Goal: Information Seeking & Learning: Learn about a topic

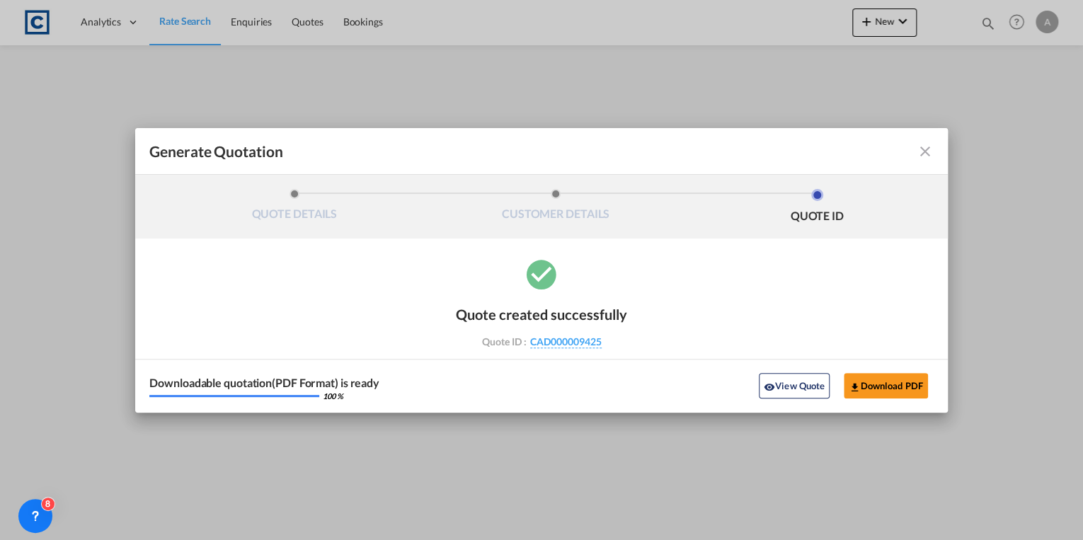
click at [176, 17] on div "Generate Quotation QUOTE DETAILS CUSTOMER DETAILS QUOTE ID Start Date [DATE] Ex…" at bounding box center [541, 270] width 1083 height 540
click at [927, 156] on md-icon "icon-close fg-AAA8AD cursor m-0" at bounding box center [924, 151] width 17 height 17
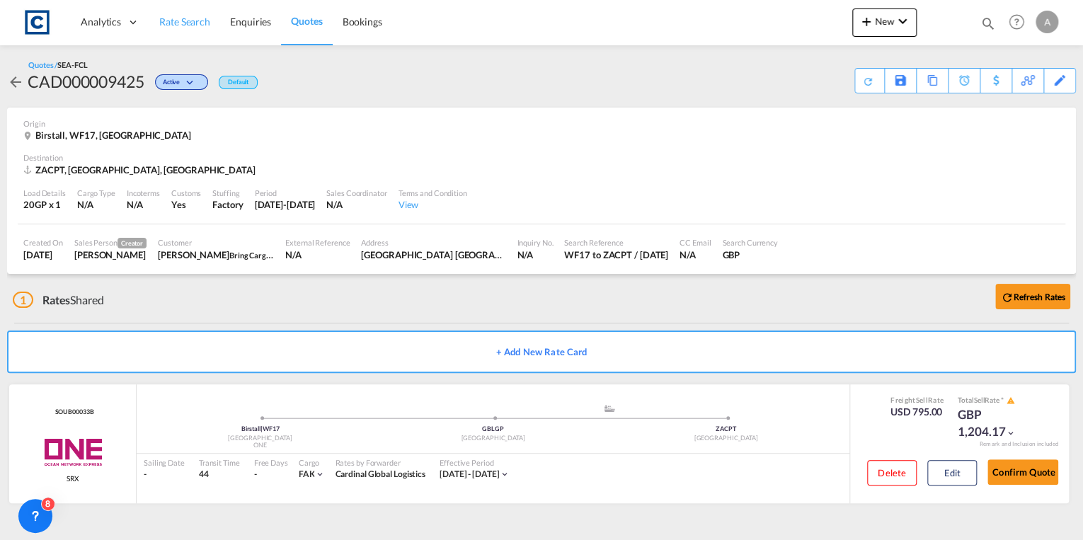
click at [182, 27] on span "Rate Search" at bounding box center [184, 22] width 51 height 12
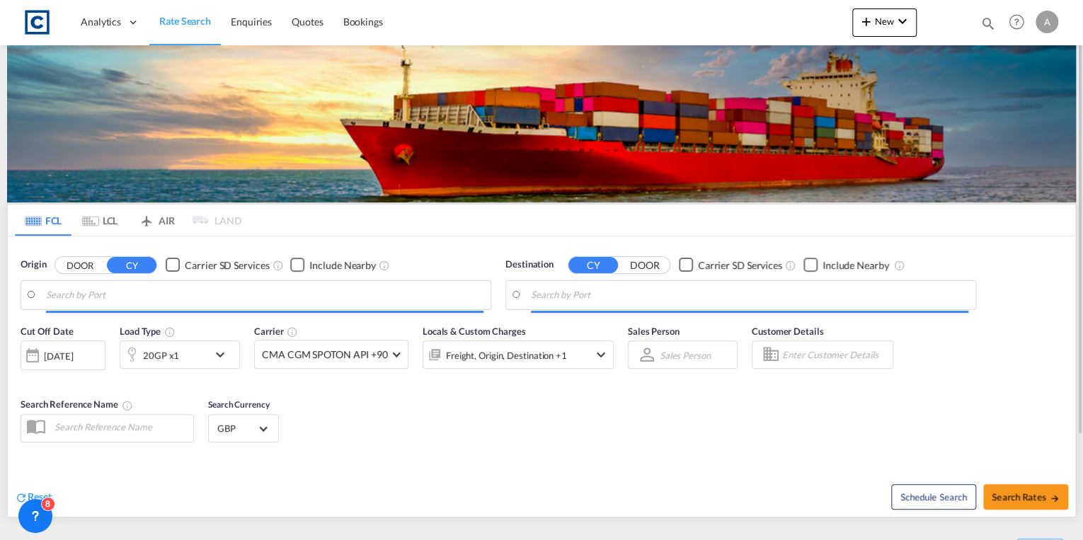
type input "GB-WF17, Kirklees"
type input "[GEOGRAPHIC_DATA], ZACPT"
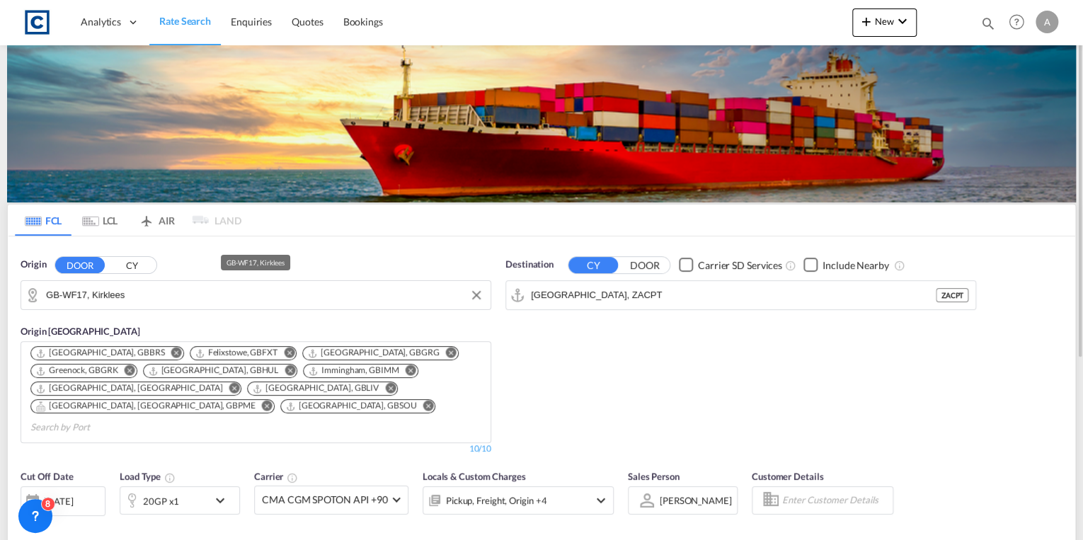
click at [183, 297] on input "GB-WF17, Kirklees" at bounding box center [264, 294] width 437 height 21
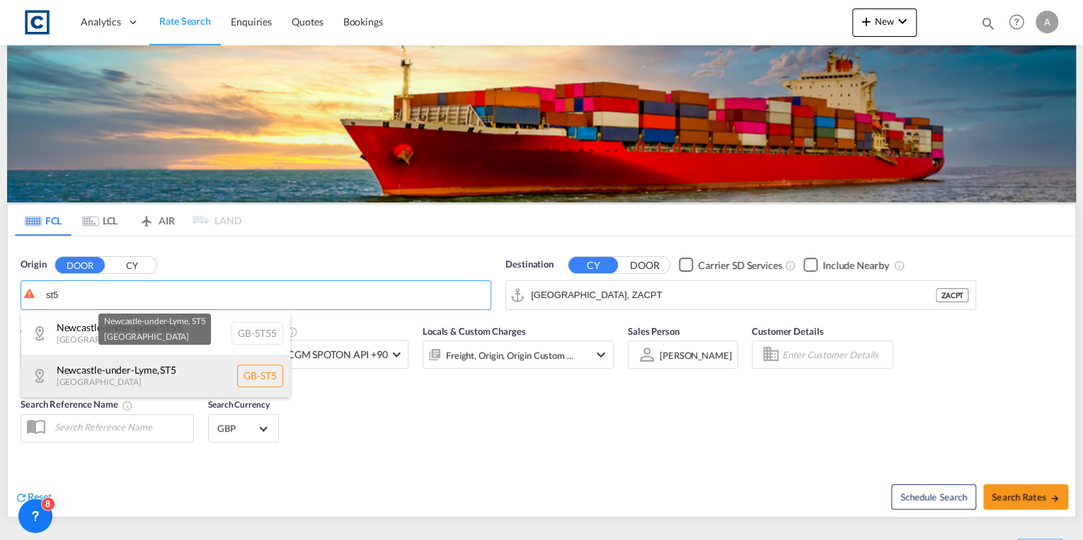
click at [194, 373] on div "[GEOGRAPHIC_DATA] [GEOGRAPHIC_DATA]-ST5" at bounding box center [155, 376] width 269 height 42
type input "GB-ST5, [GEOGRAPHIC_DATA]"
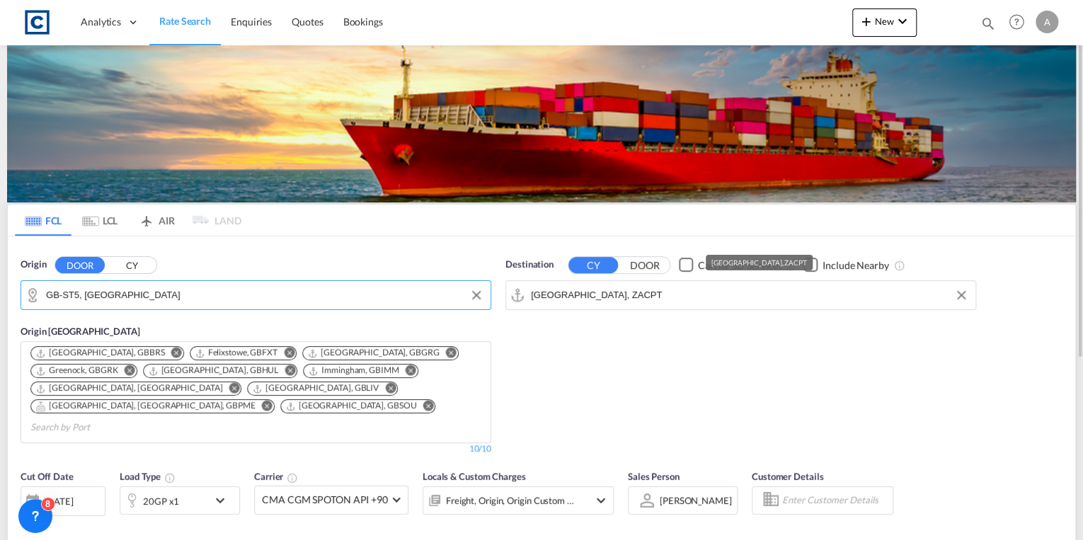
click at [637, 294] on input "[GEOGRAPHIC_DATA], ZACPT" at bounding box center [749, 294] width 437 height 21
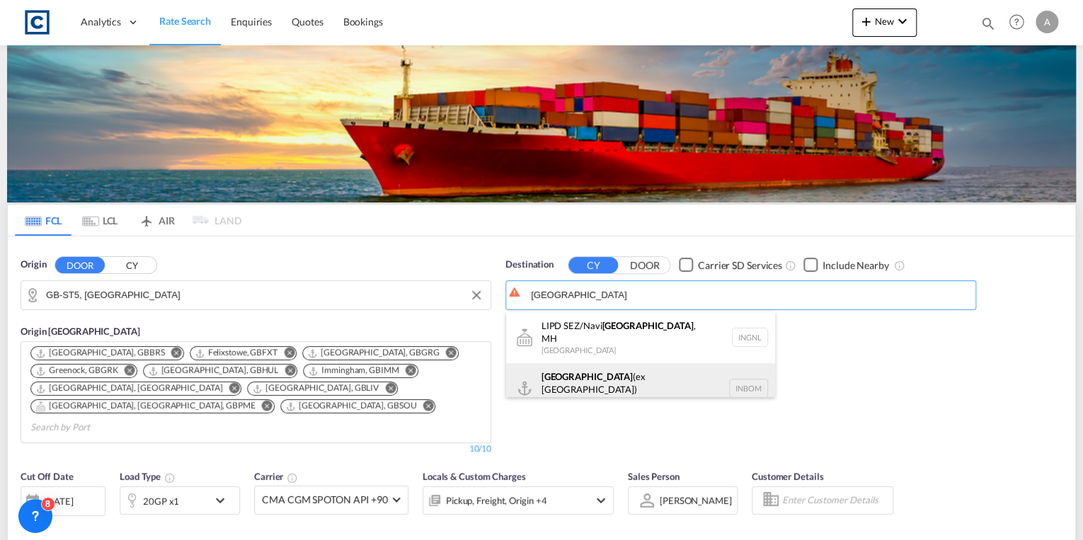
click at [627, 371] on div "[GEOGRAPHIC_DATA] (ex [GEOGRAPHIC_DATA]) [GEOGRAPHIC_DATA] INBOM" at bounding box center [640, 388] width 269 height 51
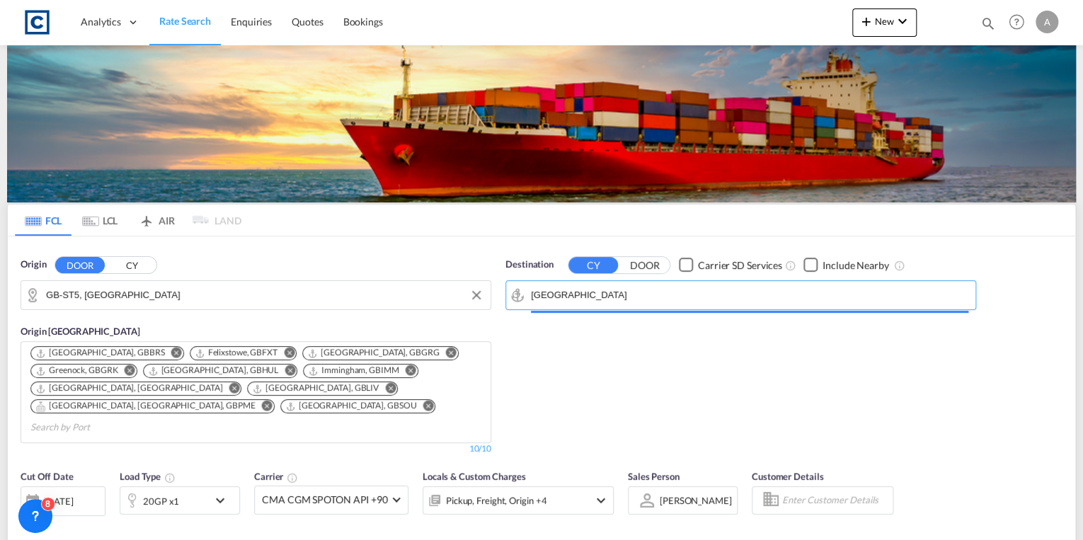
type input "[GEOGRAPHIC_DATA] (ex [GEOGRAPHIC_DATA]), INBOM"
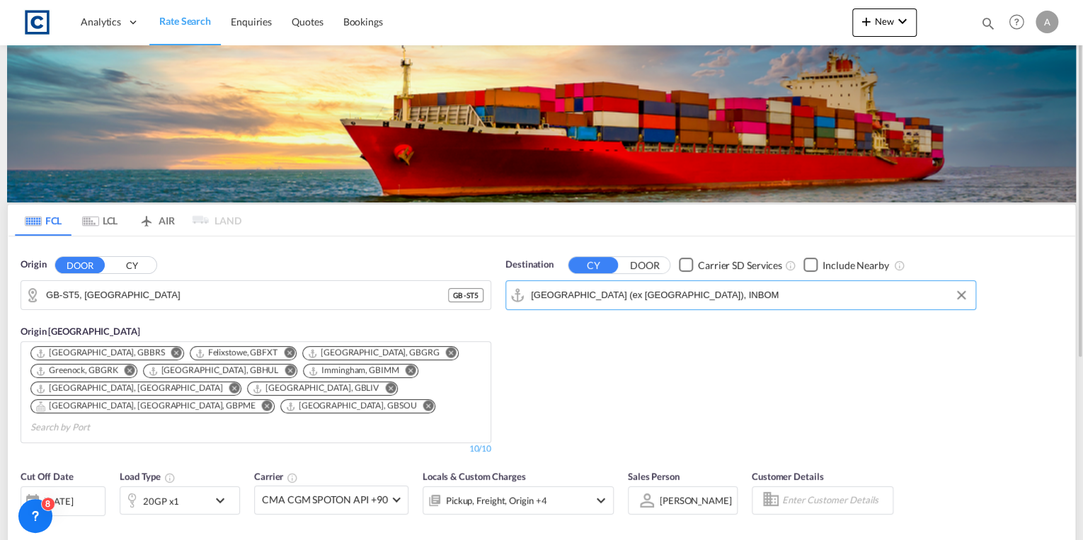
scroll to position [226, 0]
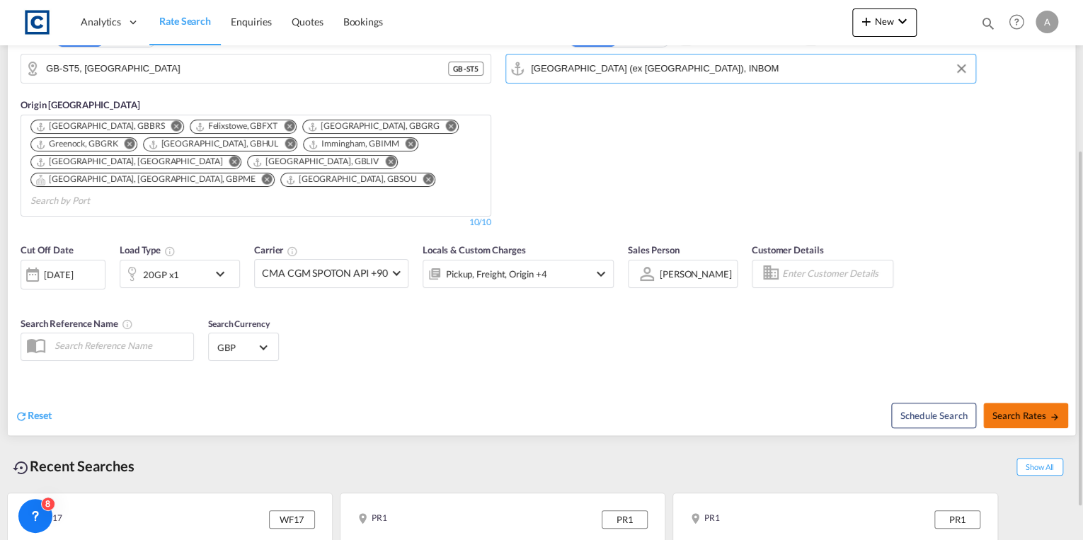
click at [1037, 410] on span "Search Rates" at bounding box center [1025, 415] width 68 height 11
type input "ST5 to INBOM / [DATE]"
